Goal: Transaction & Acquisition: Purchase product/service

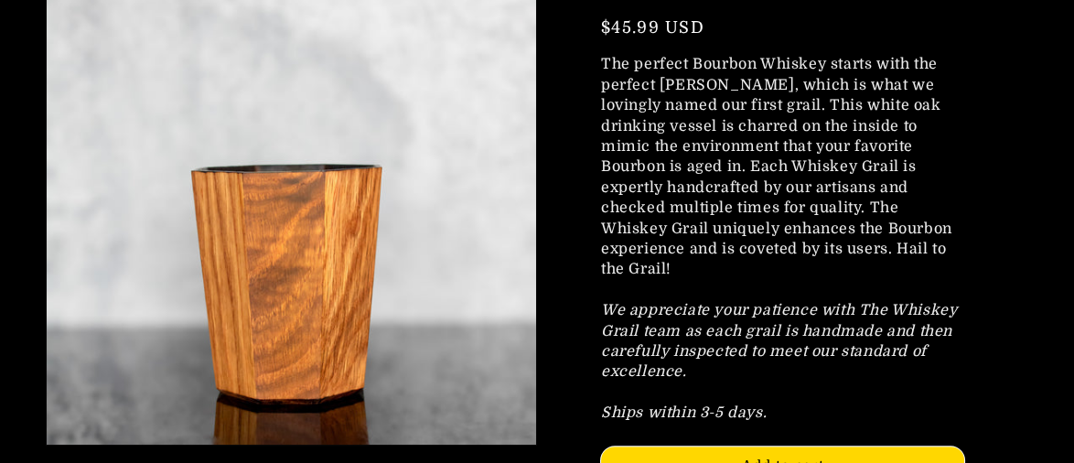
scroll to position [2287, 0]
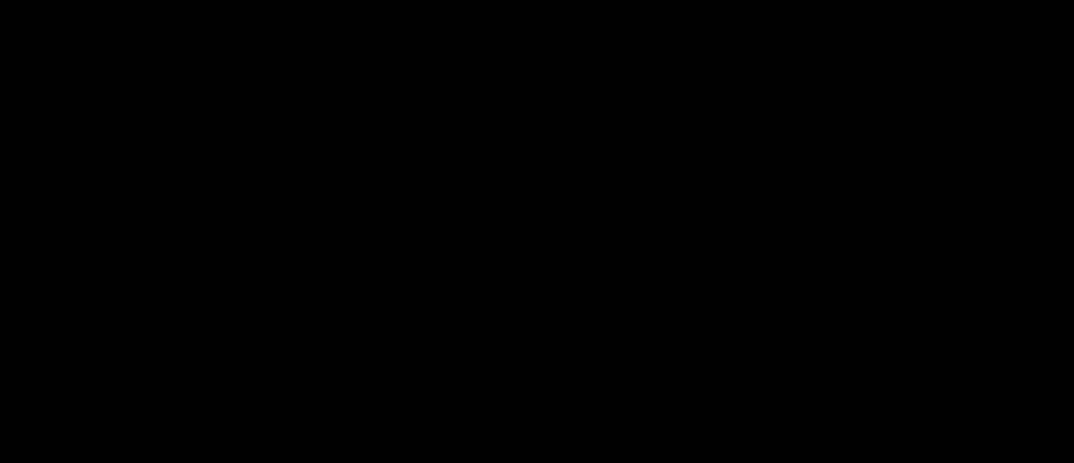
scroll to position [3568, 0]
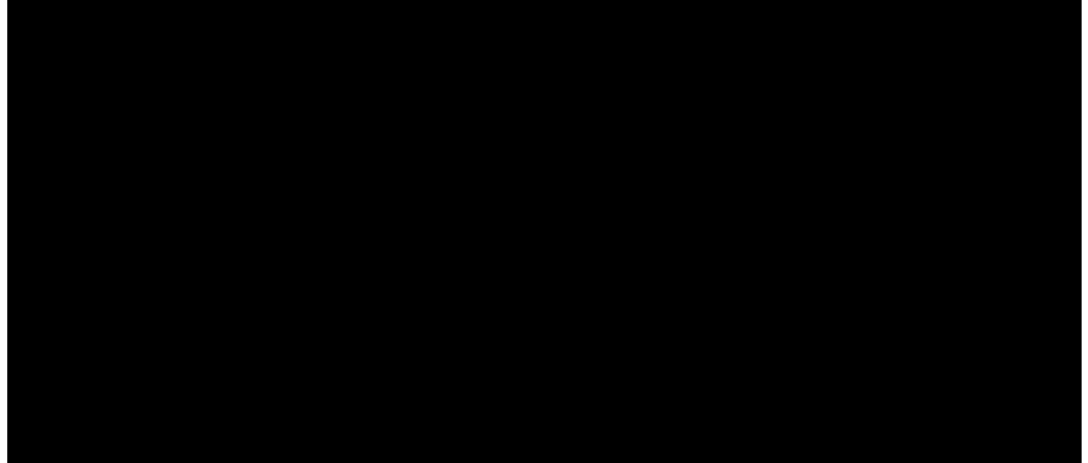
scroll to position [3603, 0]
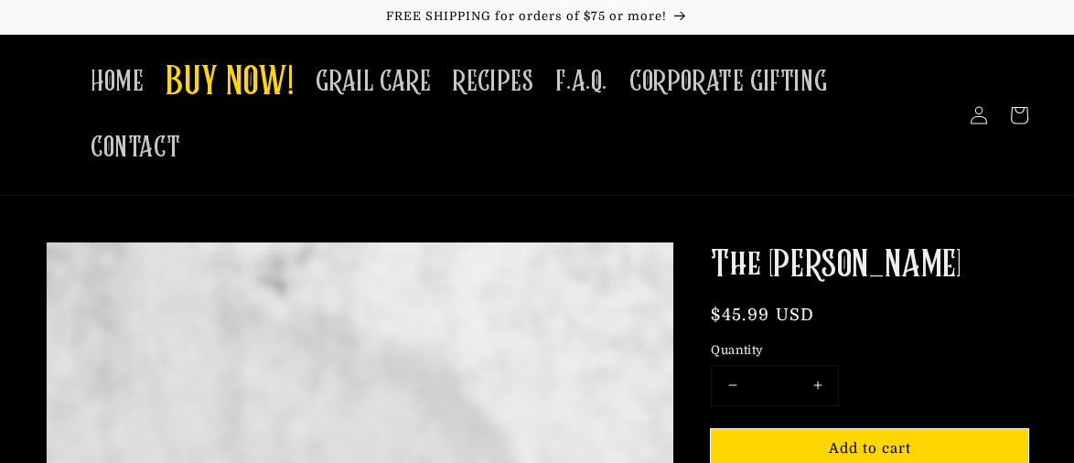
drag, startPoint x: 922, startPoint y: 220, endPoint x: 739, endPoint y: 213, distance: 183.1
click at [717, 242] on h1 "The [PERSON_NAME]" at bounding box center [870, 266] width 318 height 48
copy h1 "The [PERSON_NAME]"
